Goal: Task Accomplishment & Management: Complete application form

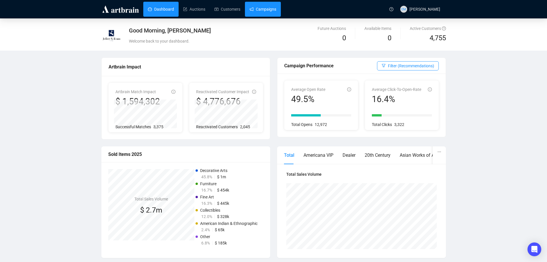
drag, startPoint x: 269, startPoint y: 9, endPoint x: 272, endPoint y: 9, distance: 3.2
click at [269, 9] on link "Campaigns" at bounding box center [263, 9] width 27 height 15
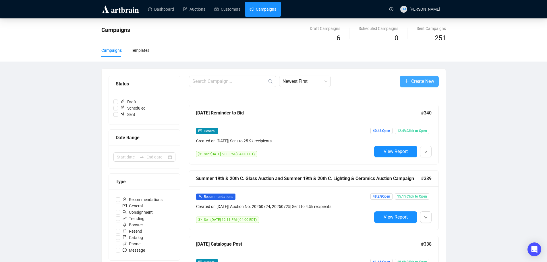
click at [425, 79] on span "Create New" at bounding box center [422, 81] width 23 height 7
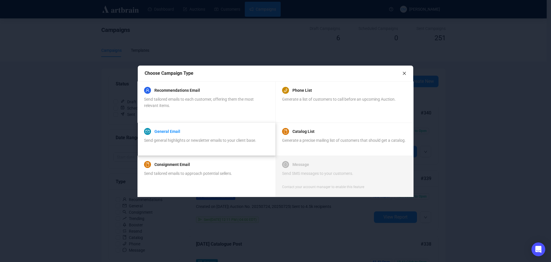
click at [172, 131] on link "General Email" at bounding box center [167, 131] width 26 height 7
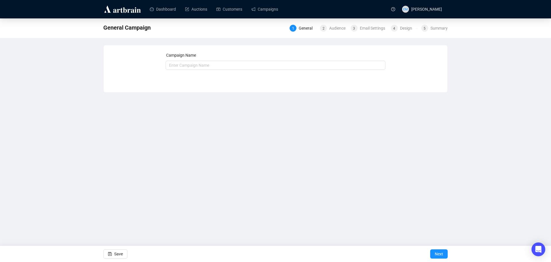
click at [288, 70] on div "Campaign Name Save Next" at bounding box center [276, 64] width 220 height 25
click at [289, 65] on input "text" at bounding box center [276, 65] width 220 height 9
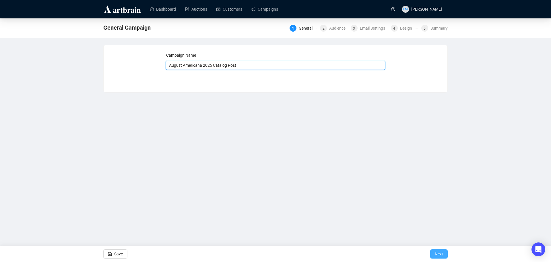
type input "August Americana 2025 Catalog Post"
click at [438, 252] on span "Next" at bounding box center [439, 253] width 8 height 16
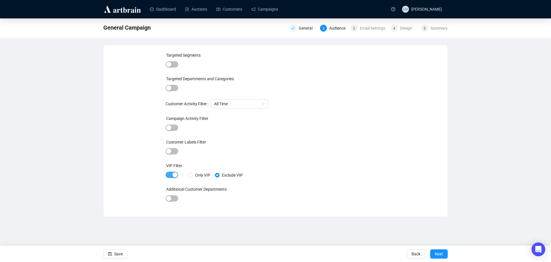
click at [175, 174] on div "button" at bounding box center [175, 174] width 5 height 5
click at [439, 249] on span "Next" at bounding box center [439, 253] width 8 height 16
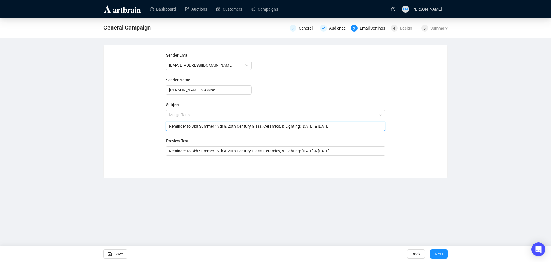
click at [338, 116] on span "Merge Tags Reminder to Bid! Summer 19th & 20th Century Glass, Ceramics, & Light…" at bounding box center [276, 120] width 220 height 16
click at [333, 127] on input "Reminder to Bid! Summer 19th & 20th Century Glass, Ceramics, & Lighting: [DATE]…" at bounding box center [275, 126] width 213 height 6
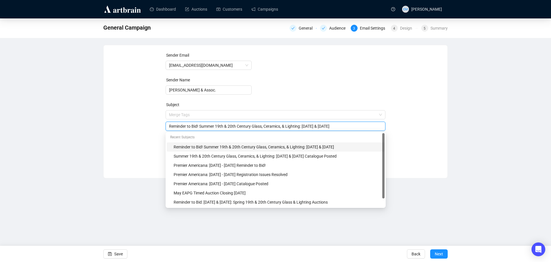
click at [338, 126] on input "Reminder to Bid! Summer 19th & 20th Century Glass, Ceramics, & Lighting: [DATE]…" at bounding box center [275, 126] width 213 height 6
drag, startPoint x: 339, startPoint y: 125, endPoint x: 124, endPoint y: 134, distance: 215.2
click at [124, 133] on div "Sender Email [EMAIL_ADDRESS][DOMAIN_NAME] Sender Name [PERSON_NAME] & Assoc. Su…" at bounding box center [276, 107] width 330 height 110
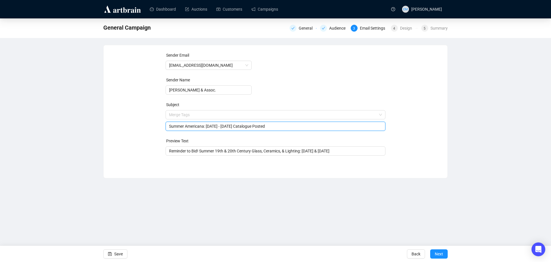
click at [295, 125] on input "Summer Americana: [DATE] - [DATE] Catalogue Posted" at bounding box center [275, 126] width 213 height 6
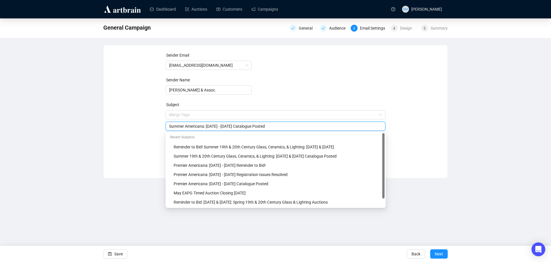
click at [295, 125] on input "Summer Americana: [DATE] - [DATE] Catalogue Posted" at bounding box center [275, 126] width 213 height 6
type input "Summer Americana: [DATE] - [DATE] Catalogue Posted"
click at [412, 150] on div "Sender Email [EMAIL_ADDRESS][DOMAIN_NAME] Sender Name [PERSON_NAME] & Assoc. Su…" at bounding box center [276, 107] width 330 height 110
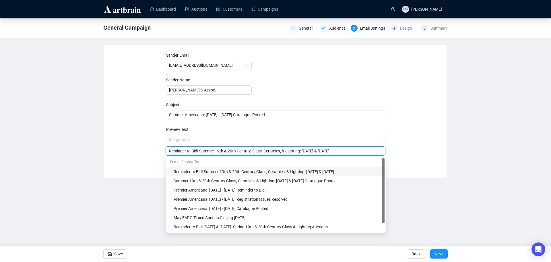
click at [352, 152] on input "Reminder to Bid! Summer 19th & 20th Century Glass, Ceramics, & Lighting: [DATE]…" at bounding box center [275, 151] width 213 height 6
paste input "Summer Americana: [DATE] - [DATE] Catalogue Posted"
type input "Summer Americana: [DATE] - [DATE] Catalogue Posted"
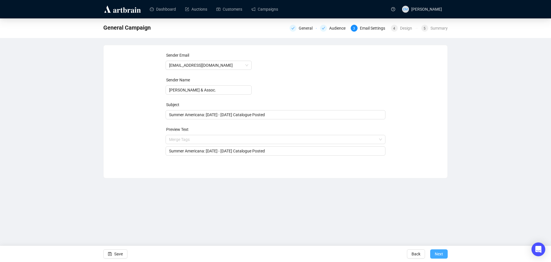
click at [442, 254] on span "Next" at bounding box center [439, 253] width 8 height 16
